Goal: Communication & Community: Answer question/provide support

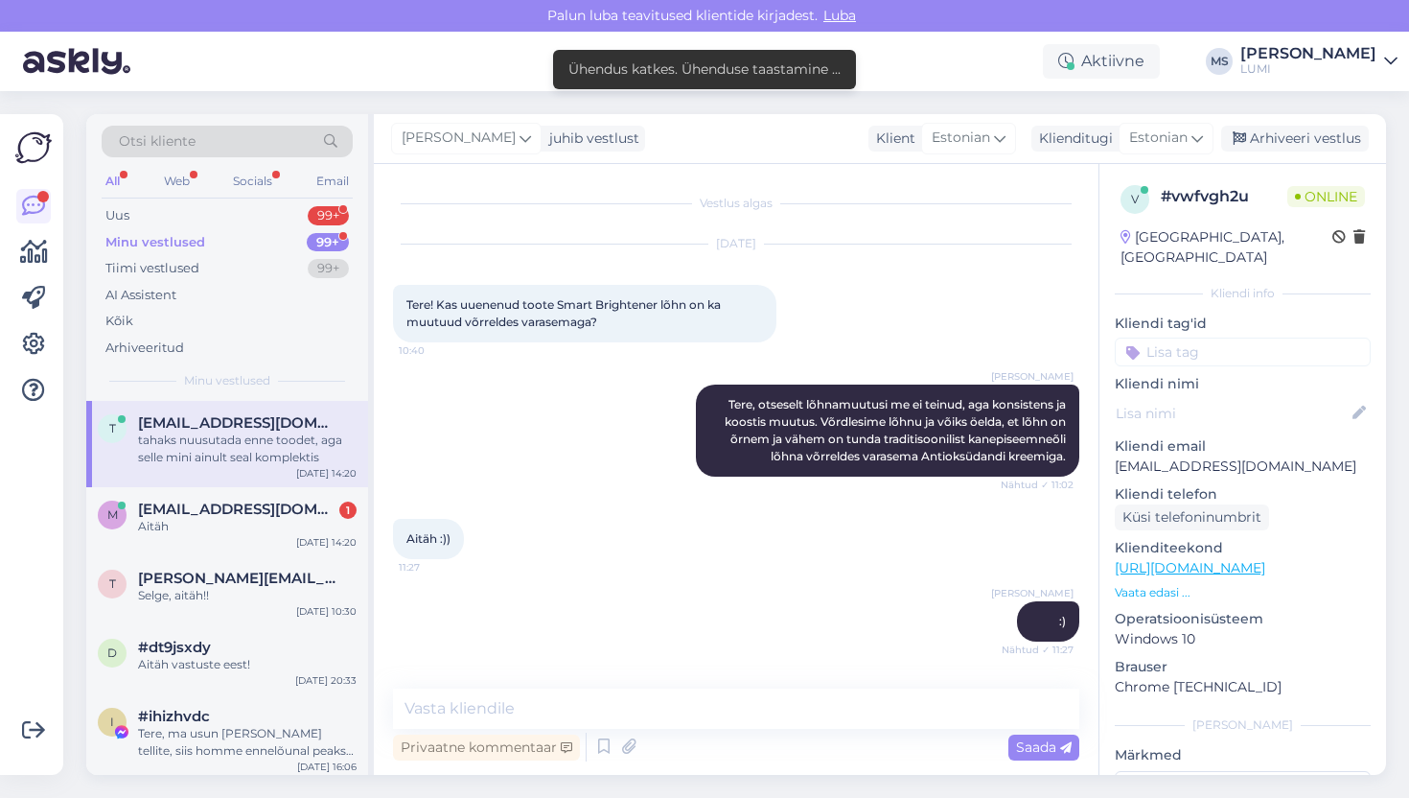
scroll to position [561, 0]
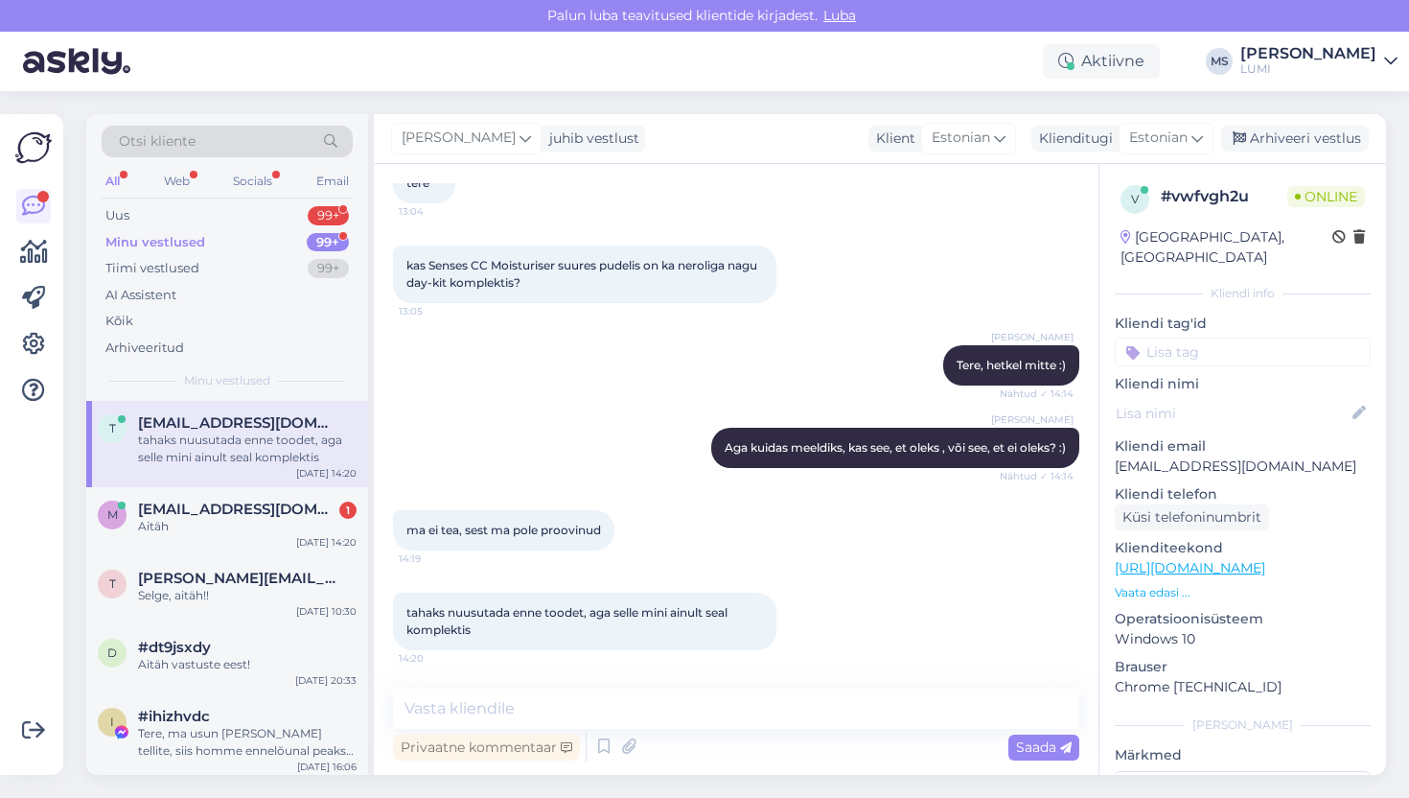
click at [266, 142] on div "Otsi kliente" at bounding box center [227, 142] width 251 height 32
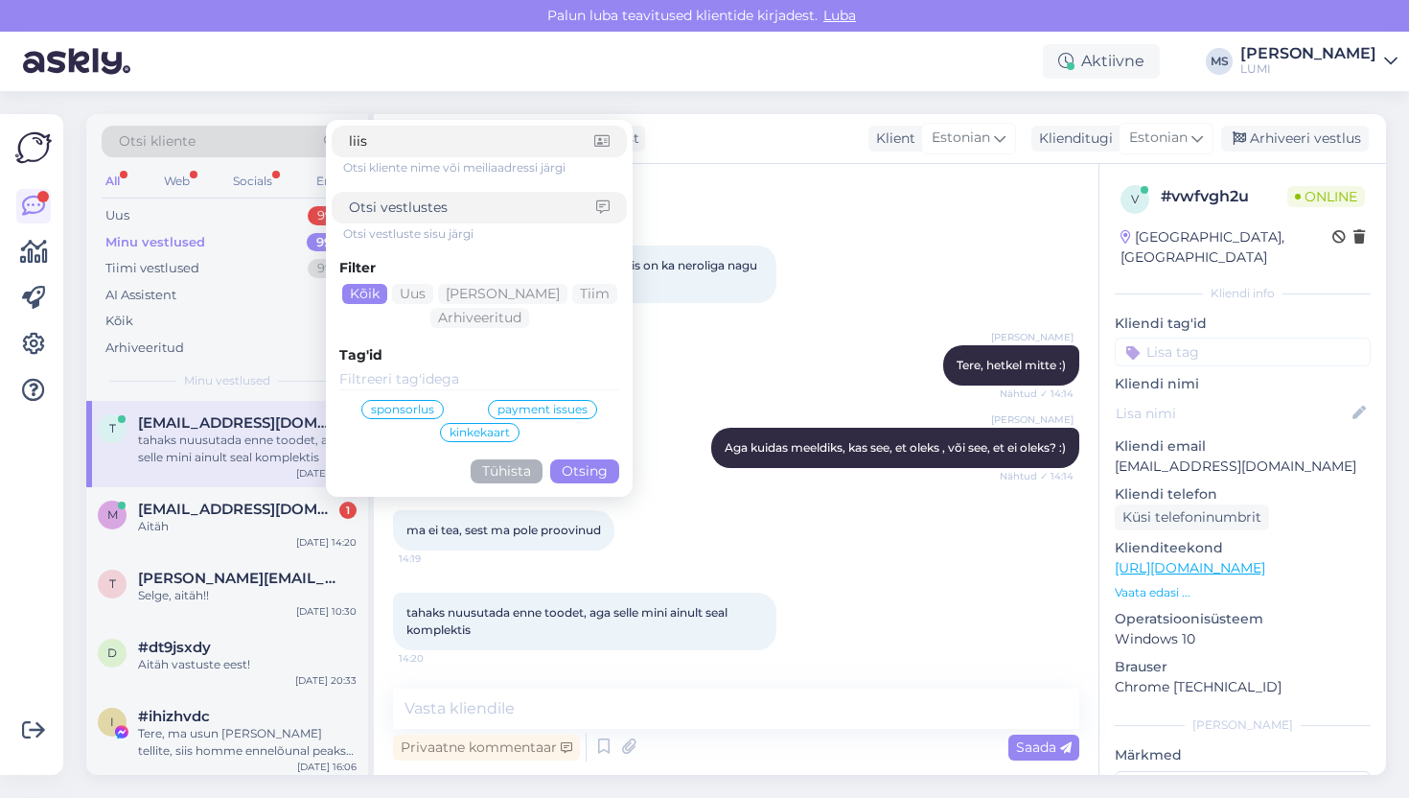
type input "liisa"
click button "Otsing" at bounding box center [584, 471] width 69 height 24
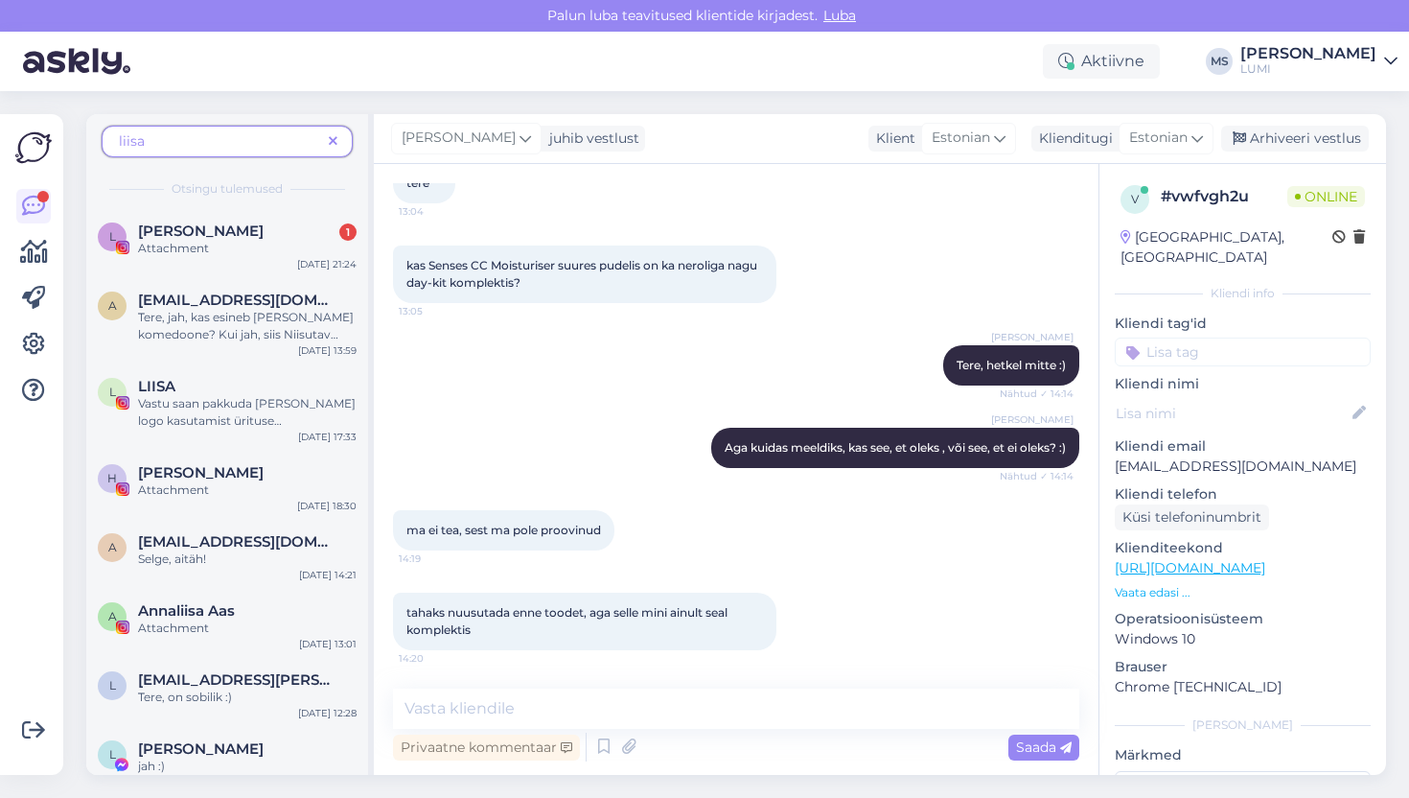
click at [172, 142] on span "liisa" at bounding box center [220, 141] width 202 height 20
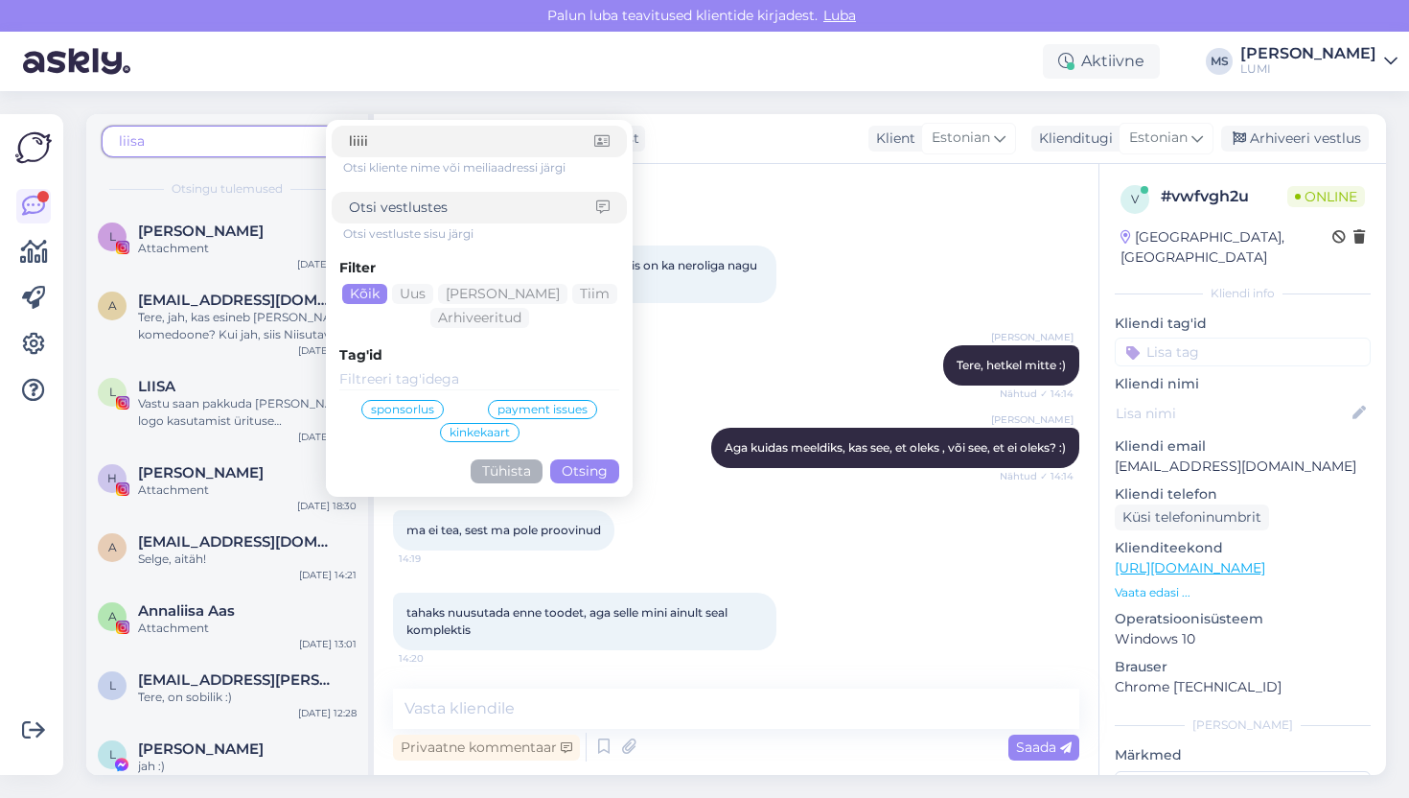
type input "liiii"
click at [563, 473] on button "Otsing" at bounding box center [584, 471] width 69 height 24
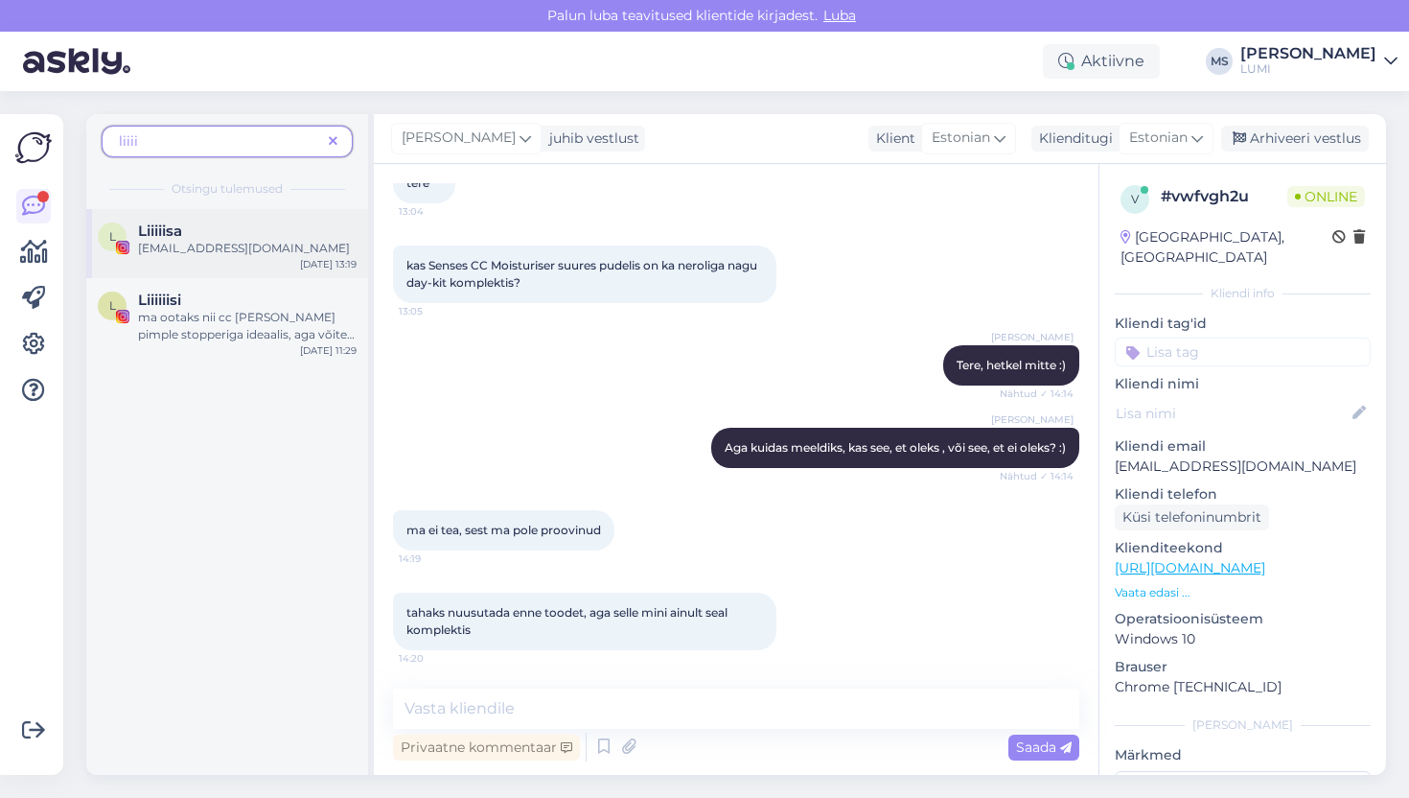
click at [225, 221] on div "L Liiiiisa [EMAIL_ADDRESS][DOMAIN_NAME] [DATE] 13:19" at bounding box center [227, 243] width 282 height 69
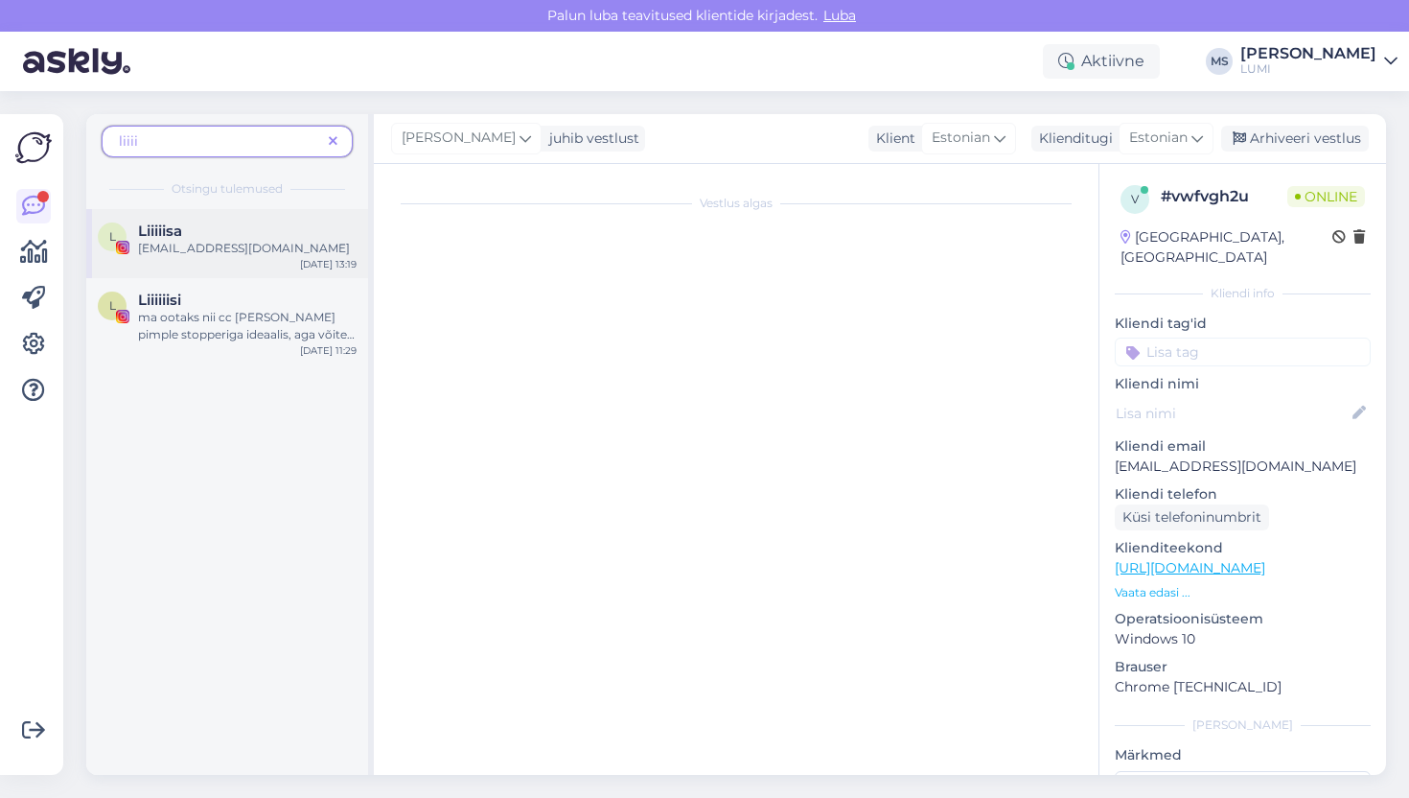
scroll to position [1905, 0]
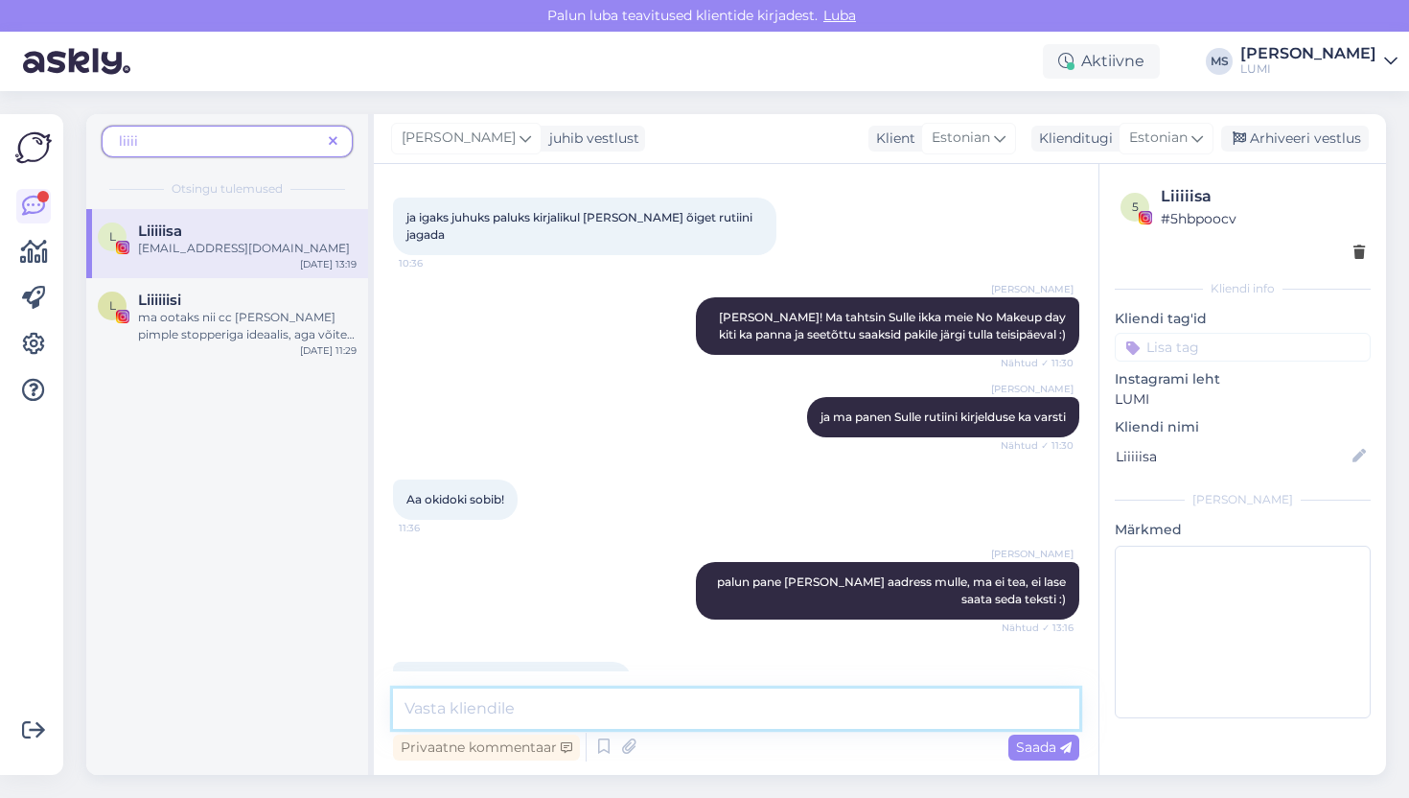
click at [546, 700] on textarea at bounding box center [736, 708] width 686 height 40
type textarea "Heips! Su tooted ootavad Sind [PERSON_NAME] :)"
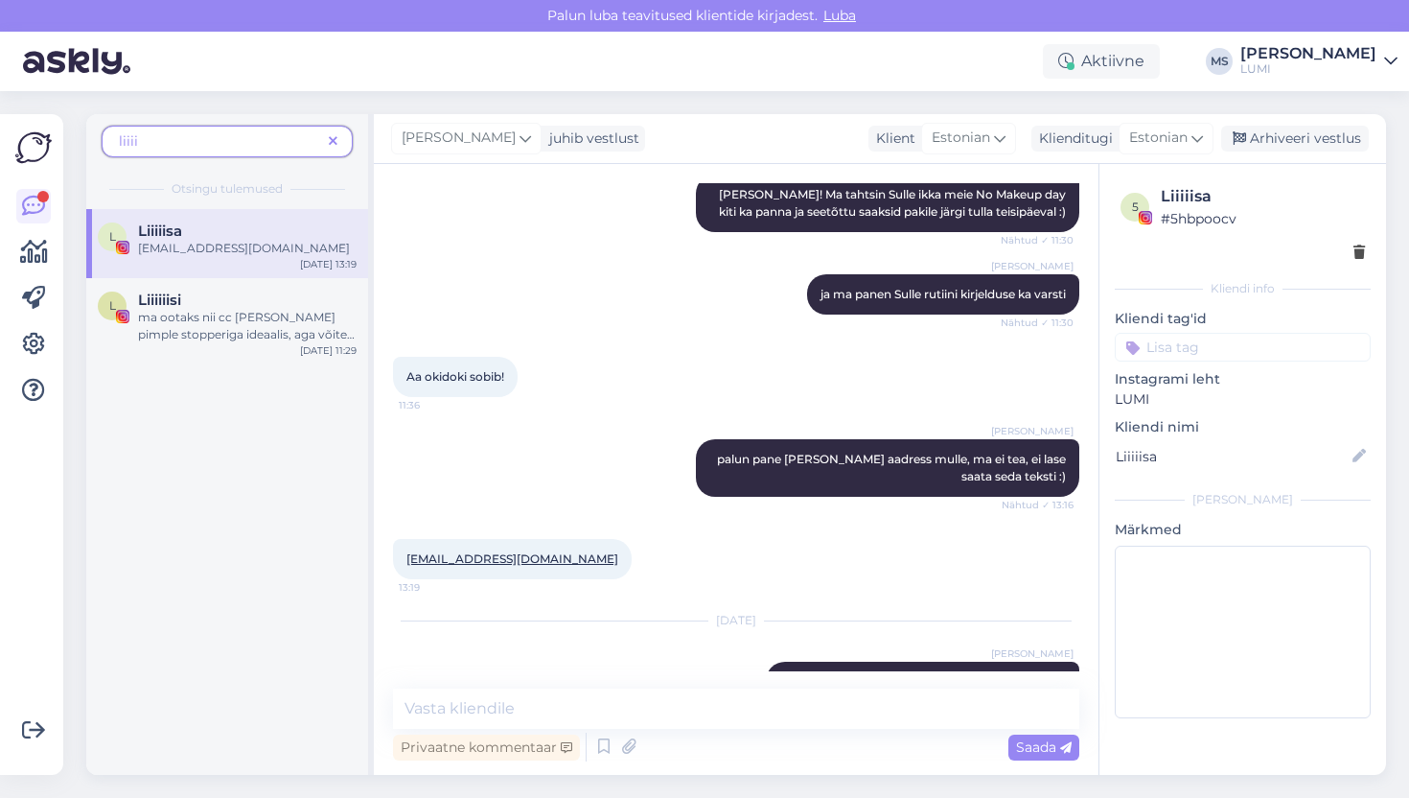
click at [337, 138] on span at bounding box center [333, 141] width 24 height 20
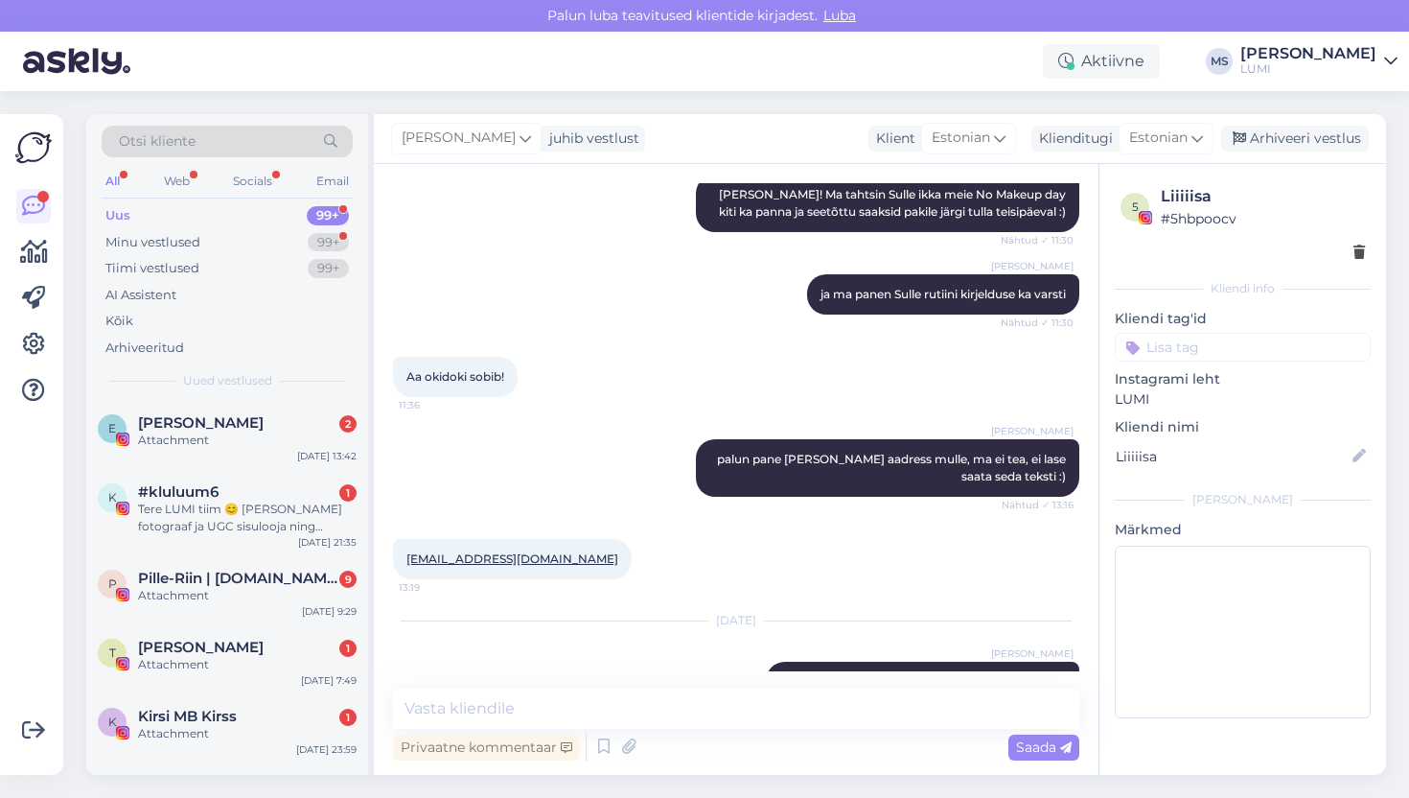
scroll to position [2110, 0]
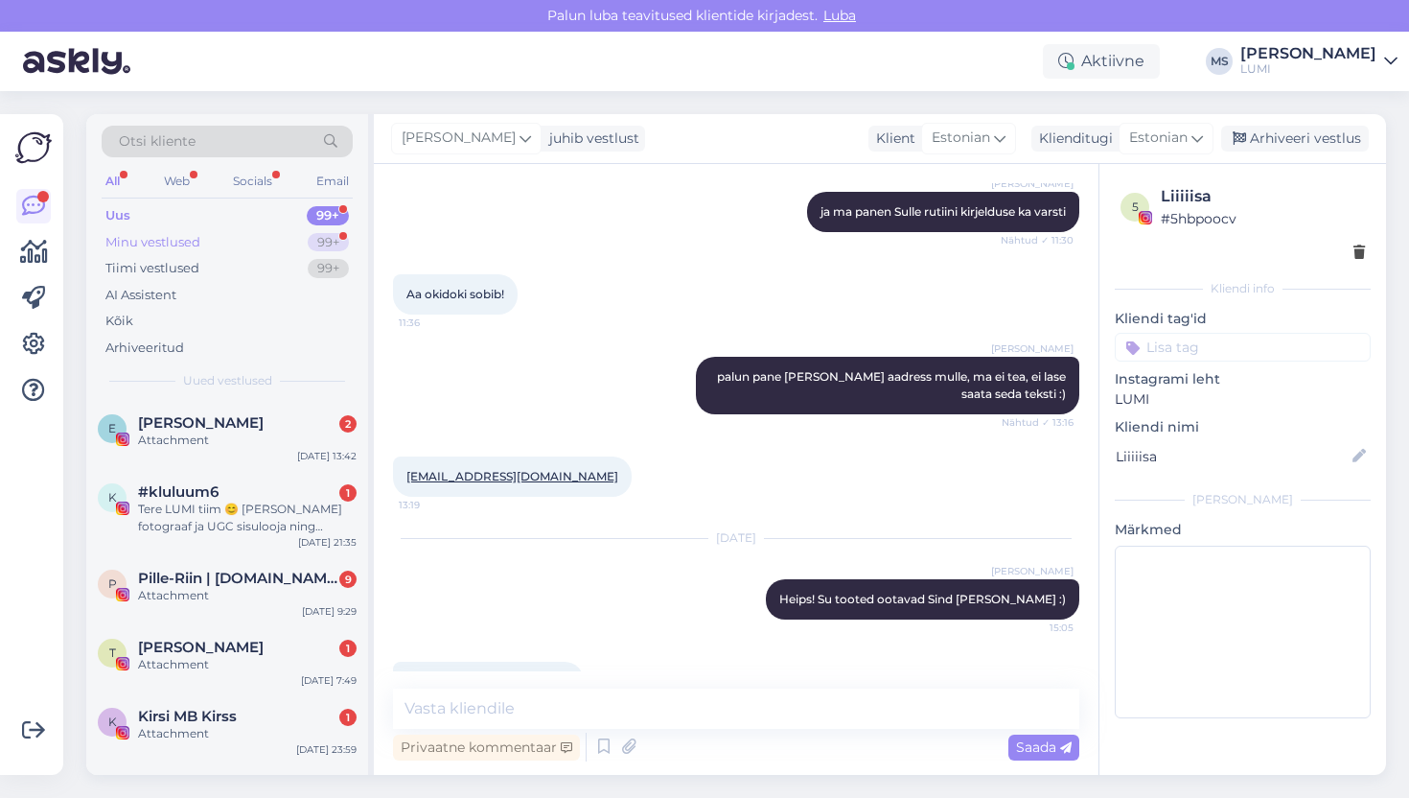
click at [169, 243] on div "Minu vestlused" at bounding box center [152, 242] width 95 height 19
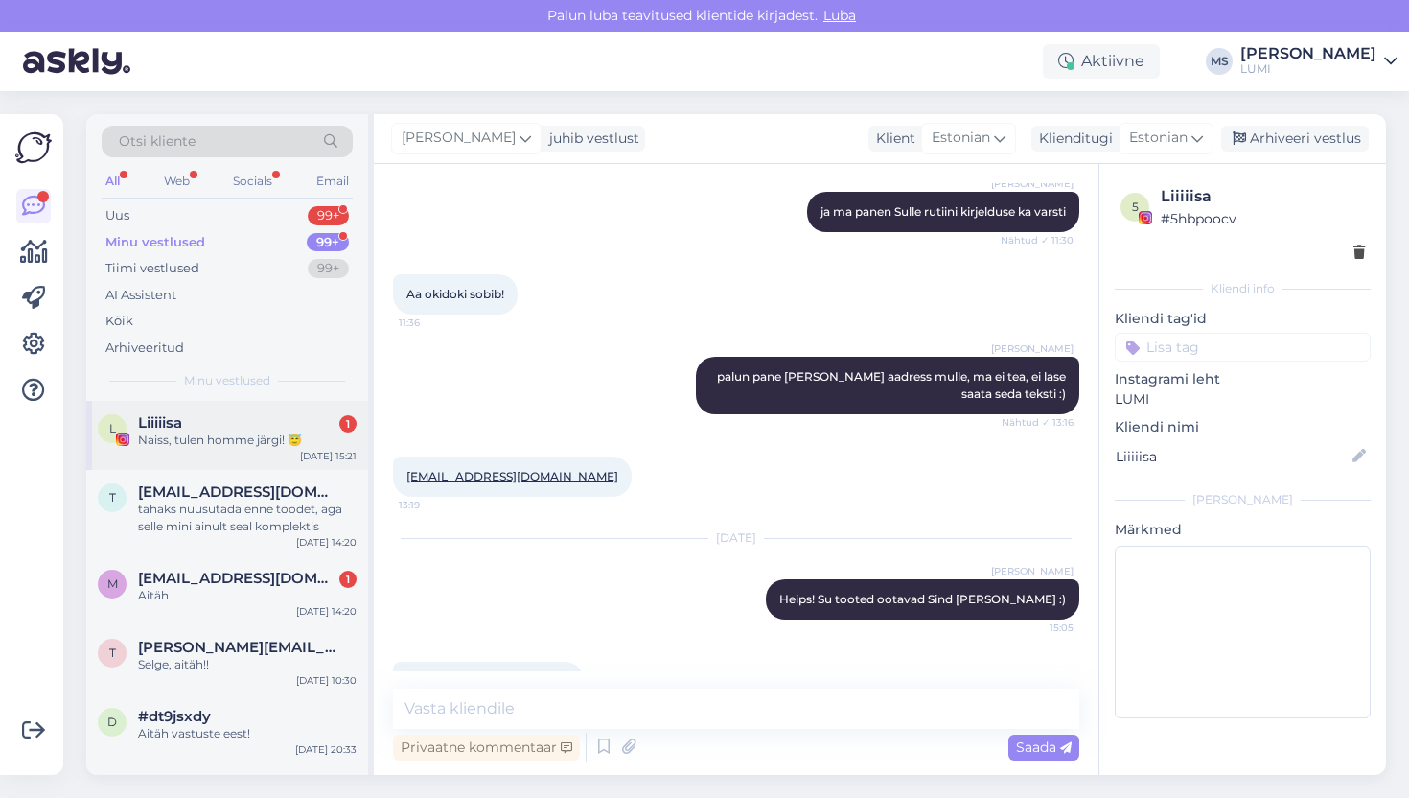
click at [219, 426] on div "Liiiiisa 1" at bounding box center [247, 422] width 219 height 17
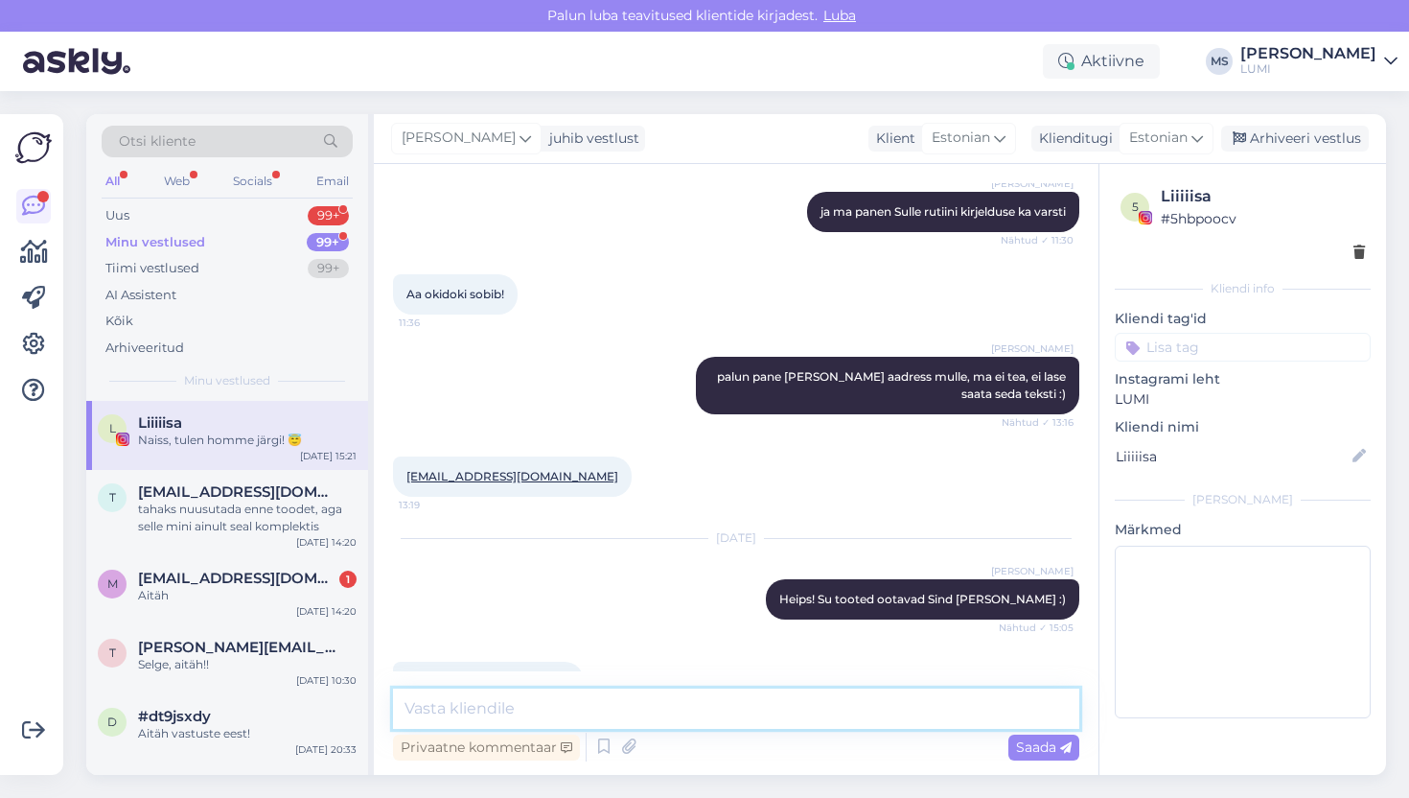
click at [615, 711] on textarea at bounding box center [736, 708] width 686 height 40
type textarea ":)"
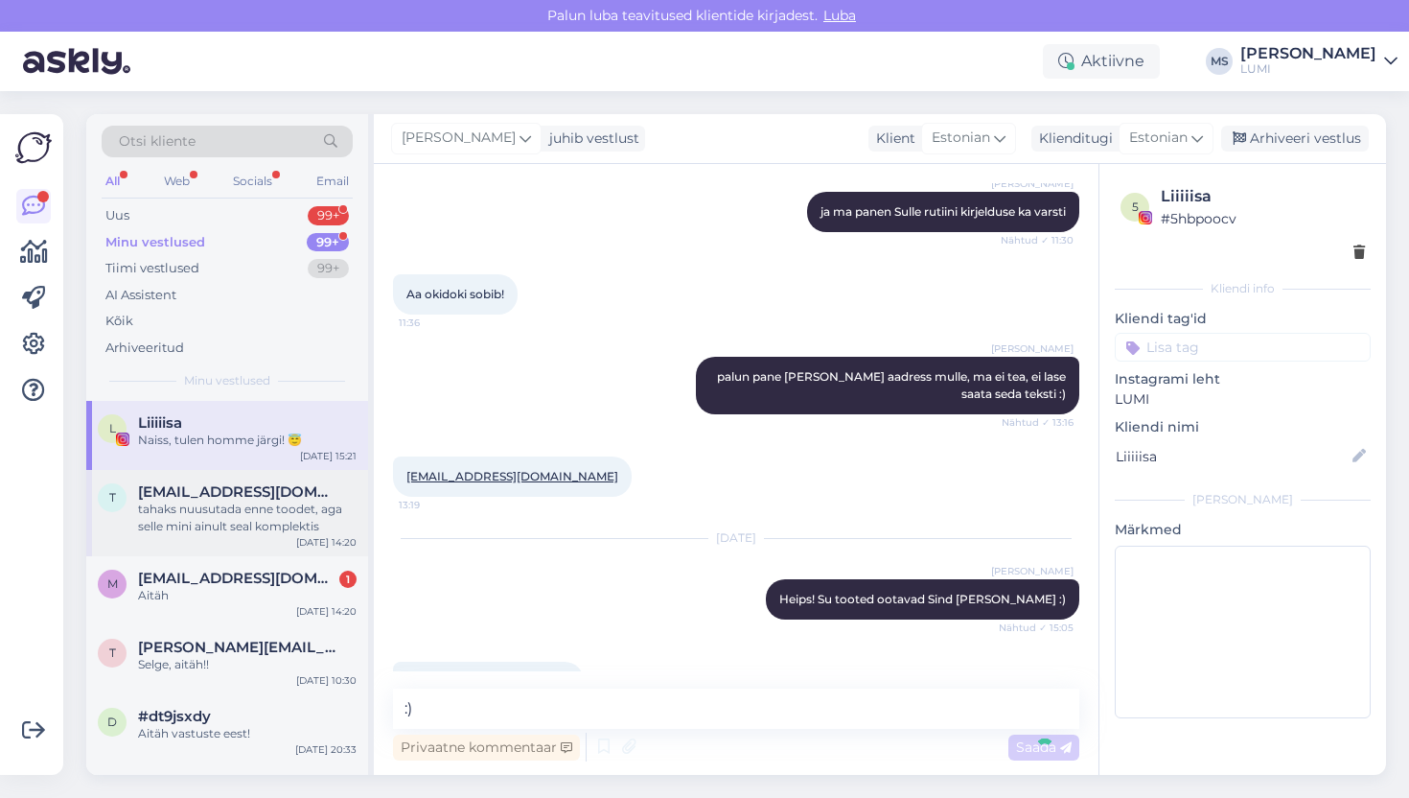
click at [256, 532] on div "tahaks nuusutada enne toodet, aga selle mini ainult seal komplektis" at bounding box center [247, 517] width 219 height 35
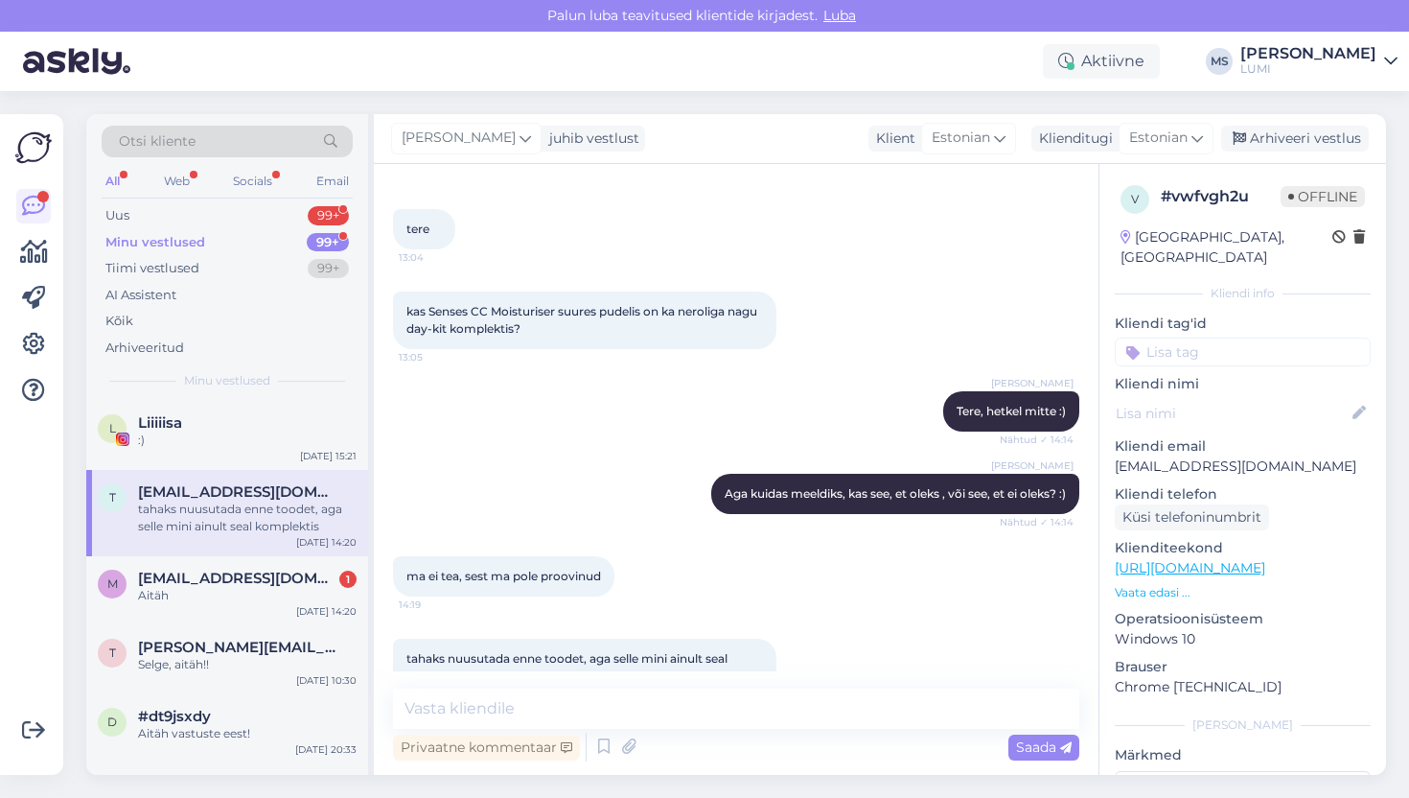
scroll to position [561, 0]
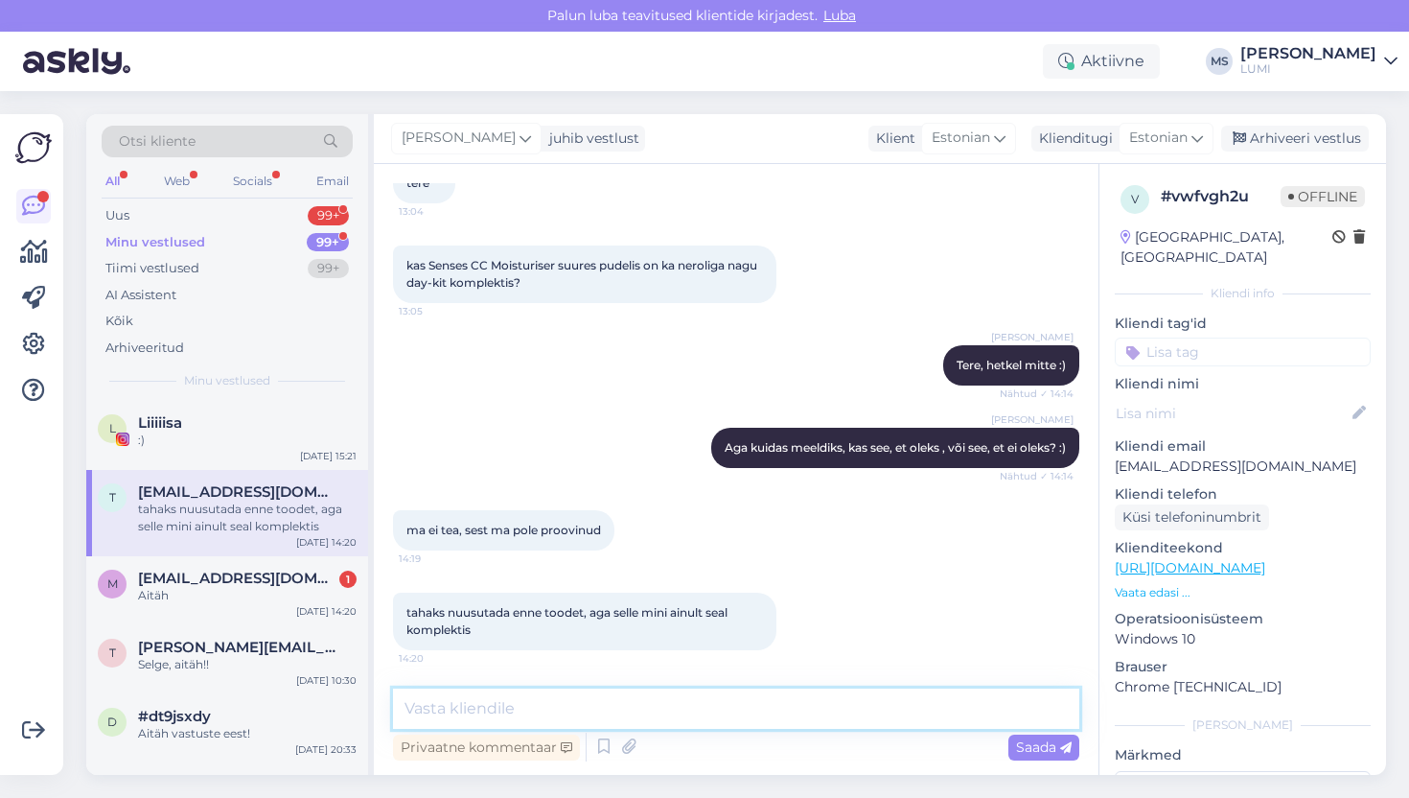
click at [502, 716] on textarea at bounding box center [736, 708] width 686 height 40
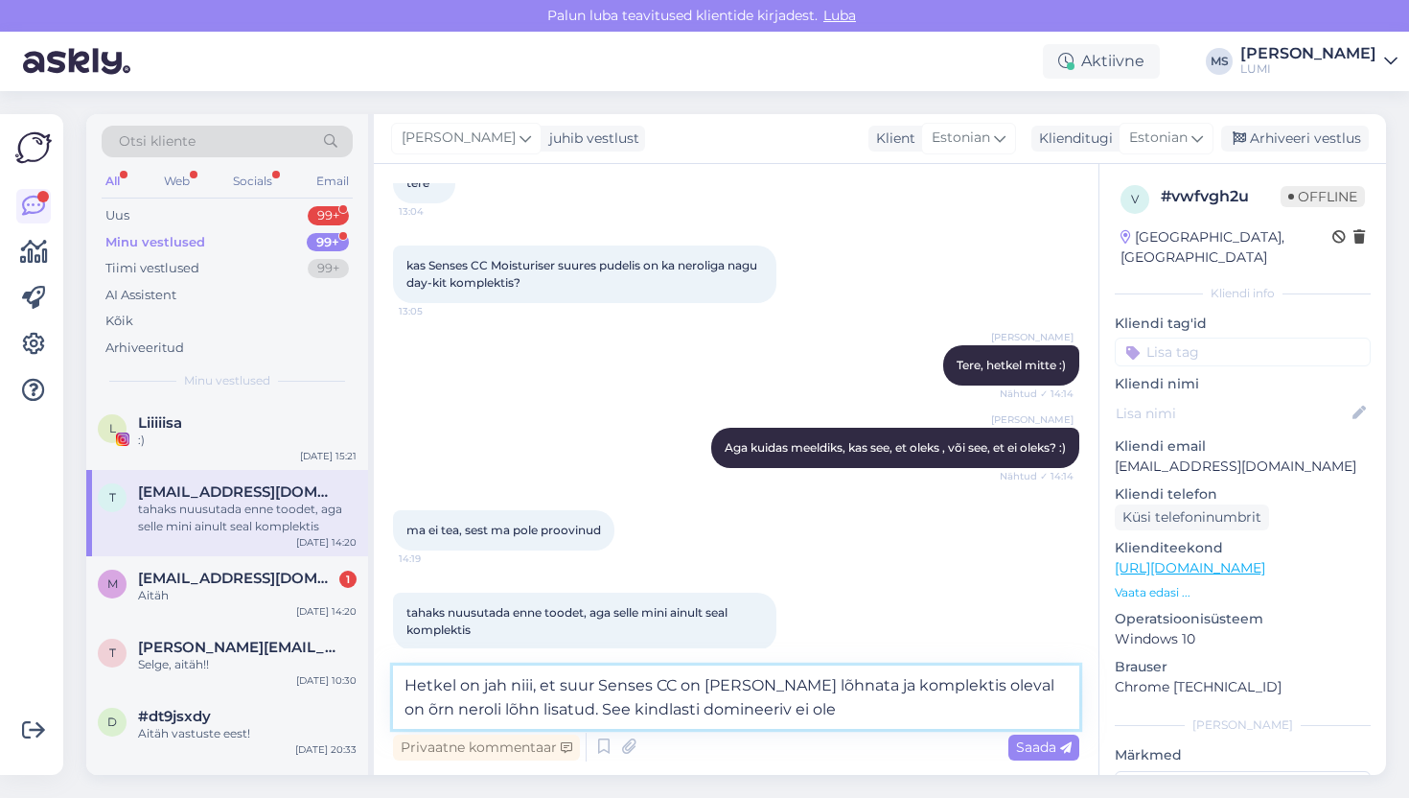
drag, startPoint x: 761, startPoint y: 711, endPoint x: 505, endPoint y: 714, distance: 256.0
click at [505, 714] on textarea "Hetkel on jah niii, et suur Senses CC on [PERSON_NAME] lõhnata ja komplektis ol…" at bounding box center [736, 696] width 686 height 63
type textarea "Hetkel on jah niii, et suur Senses CC on [PERSON_NAME] lõhnata ja komplektis ol…"
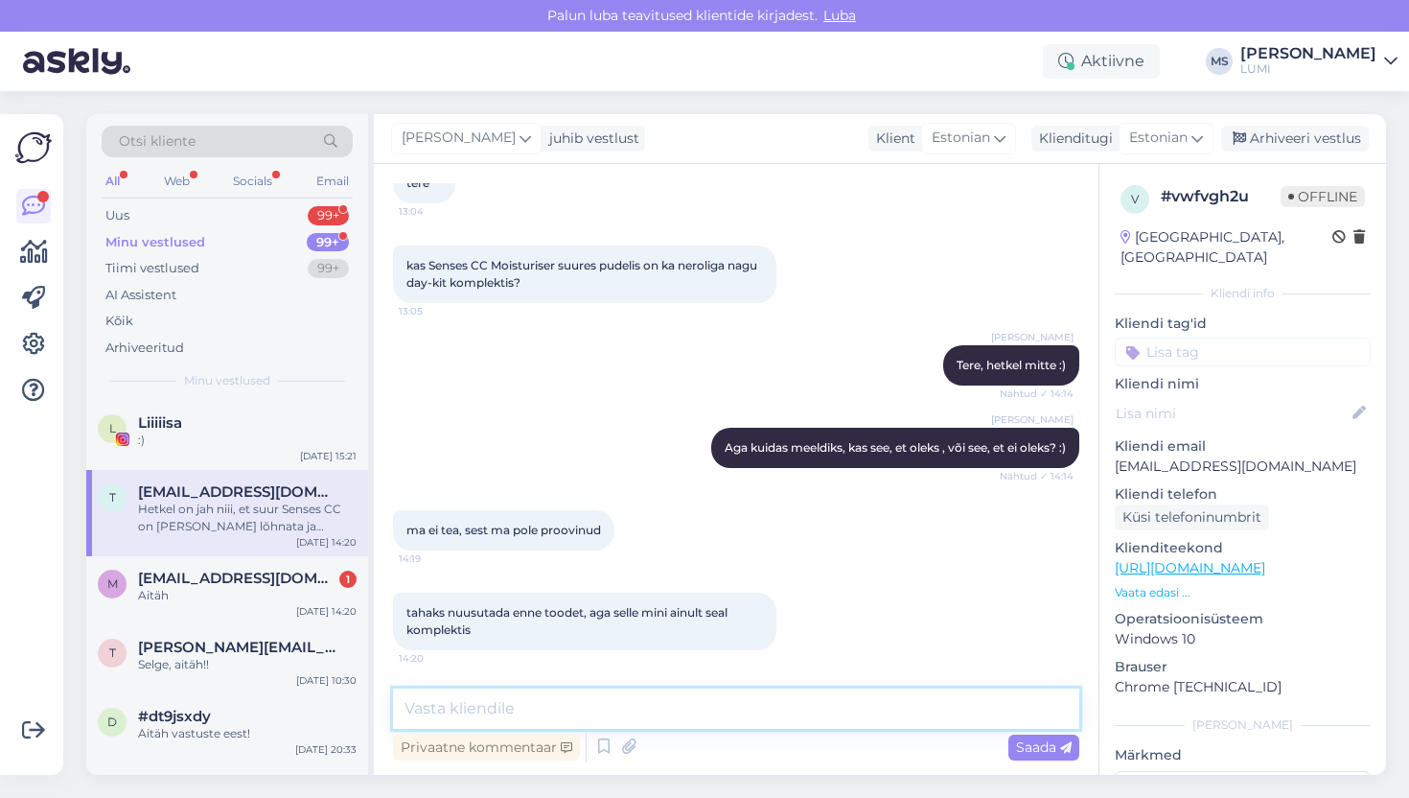
scroll to position [661, 0]
